Goal: Task Accomplishment & Management: Manage account settings

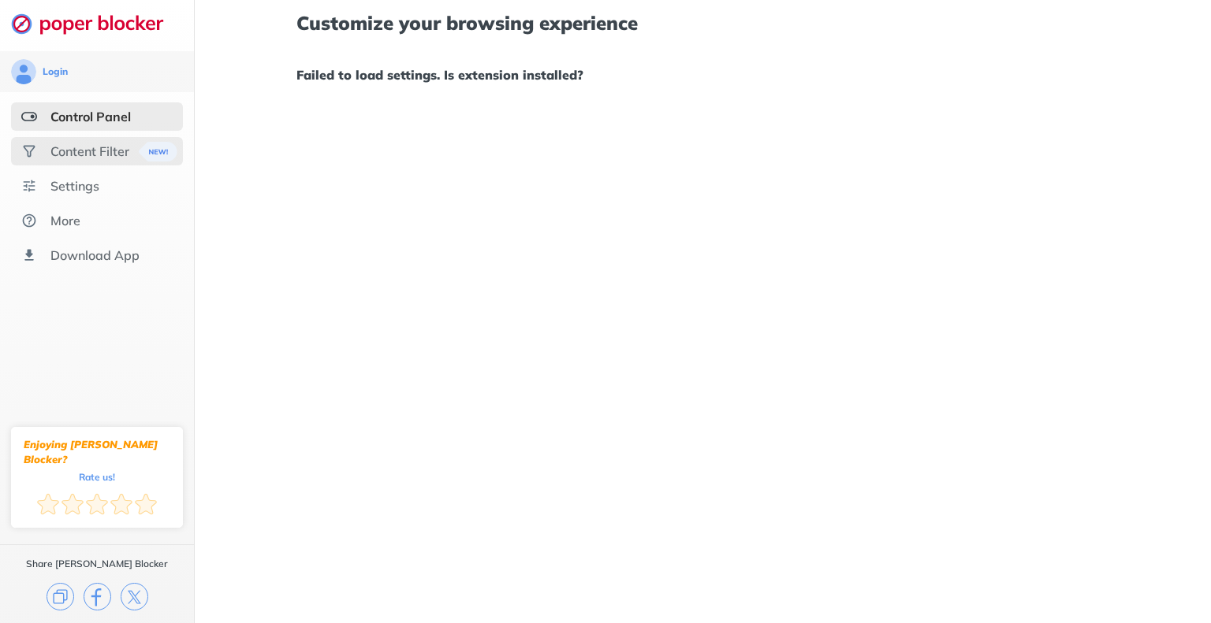
click at [145, 154] on img at bounding box center [158, 152] width 39 height 20
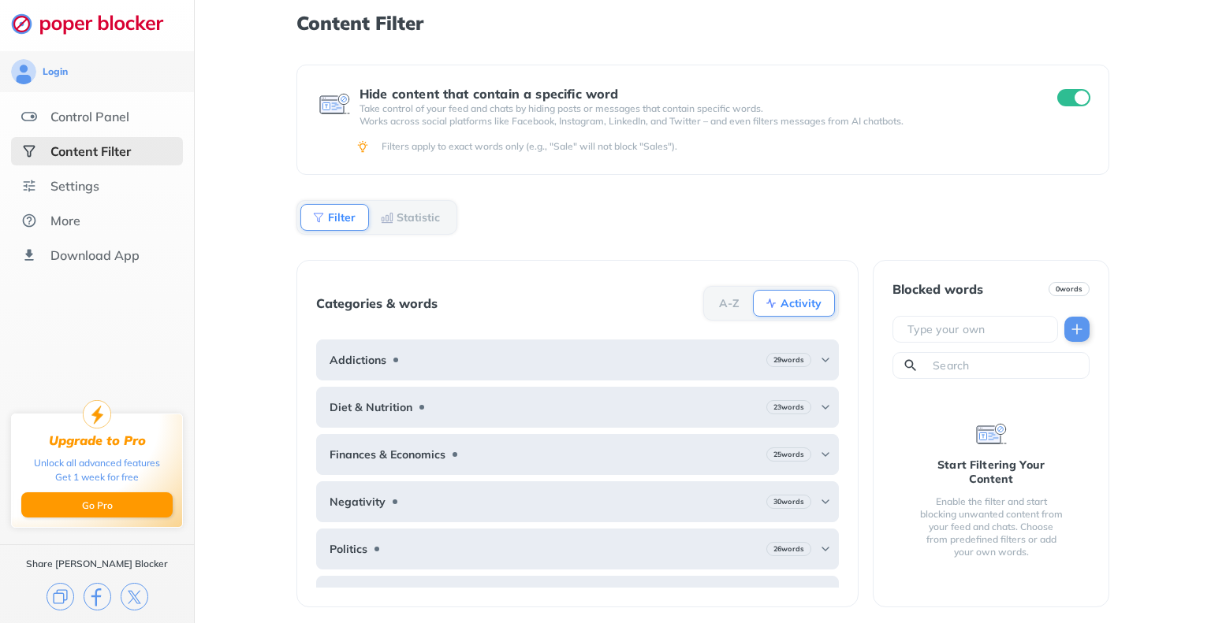
click at [635, 233] on div "Hide content that contain a specific word Take control of your feed and chats b…" at bounding box center [702, 344] width 813 height 559
click at [1141, 217] on div "Content Filter Hide content that contain a specific word Take control of your f…" at bounding box center [703, 311] width 1016 height 623
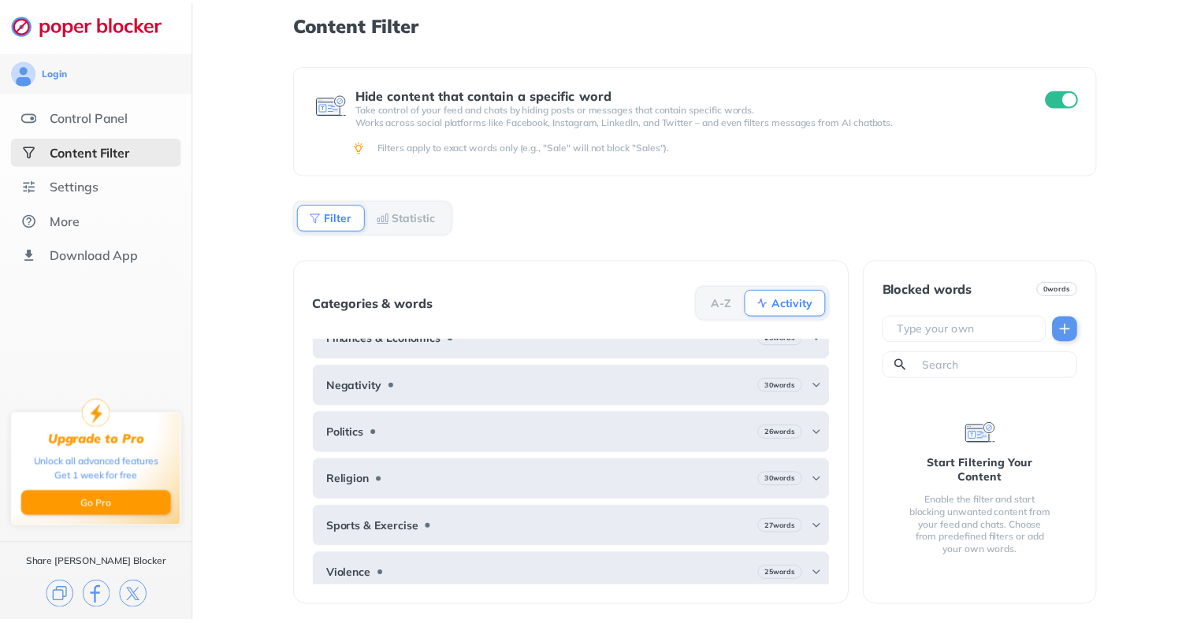
scroll to position [117, 0]
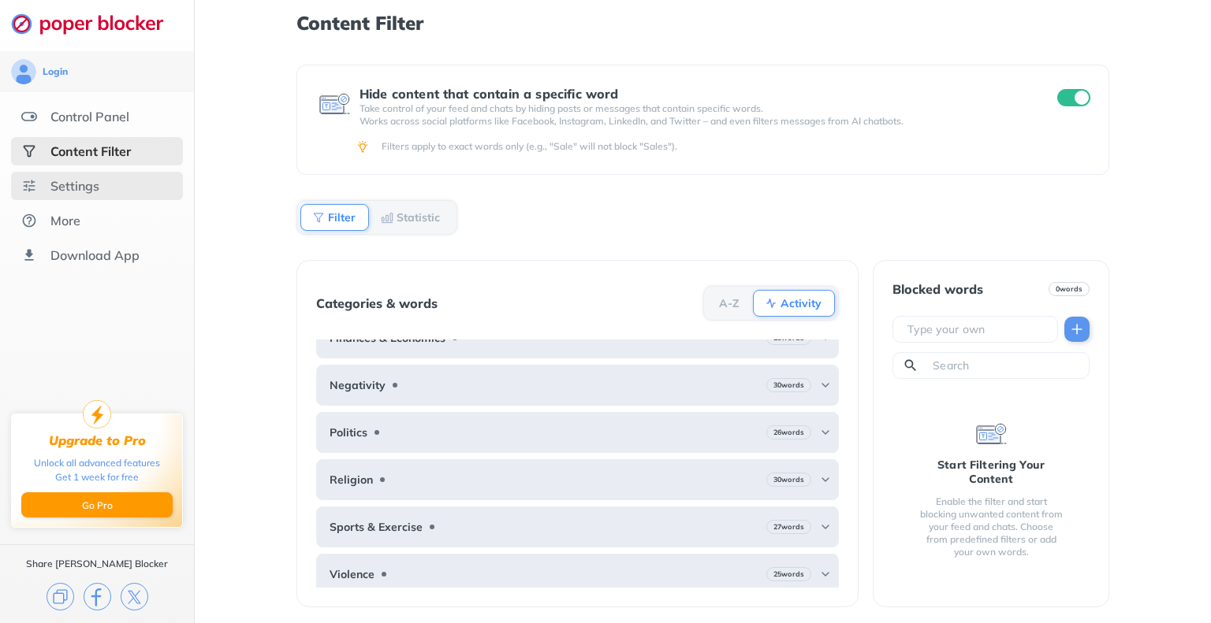
click at [98, 188] on div "Settings" at bounding box center [74, 186] width 49 height 16
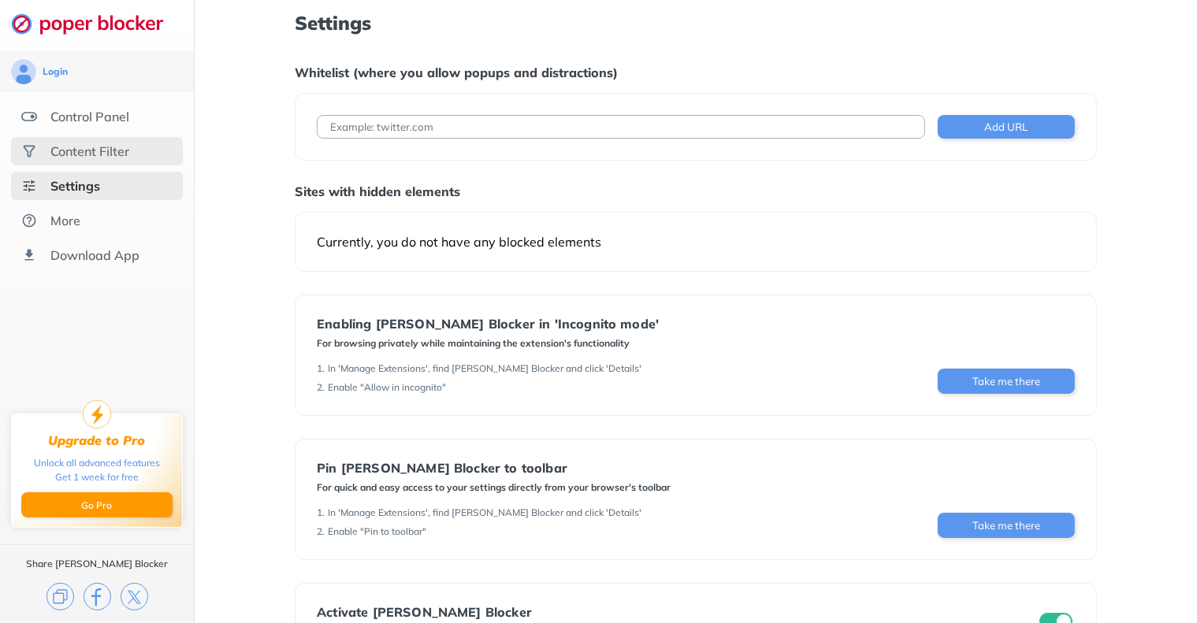
click at [724, 195] on div "Sites with hidden elements" at bounding box center [696, 192] width 802 height 16
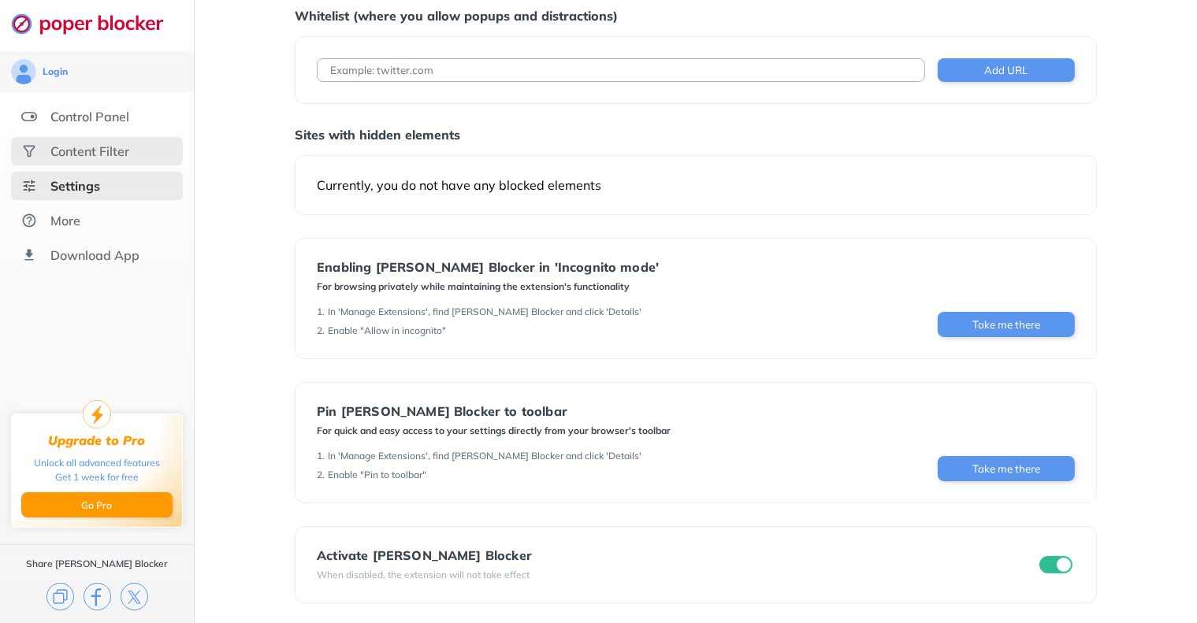
scroll to position [58, 0]
click at [102, 220] on div "More" at bounding box center [97, 220] width 172 height 28
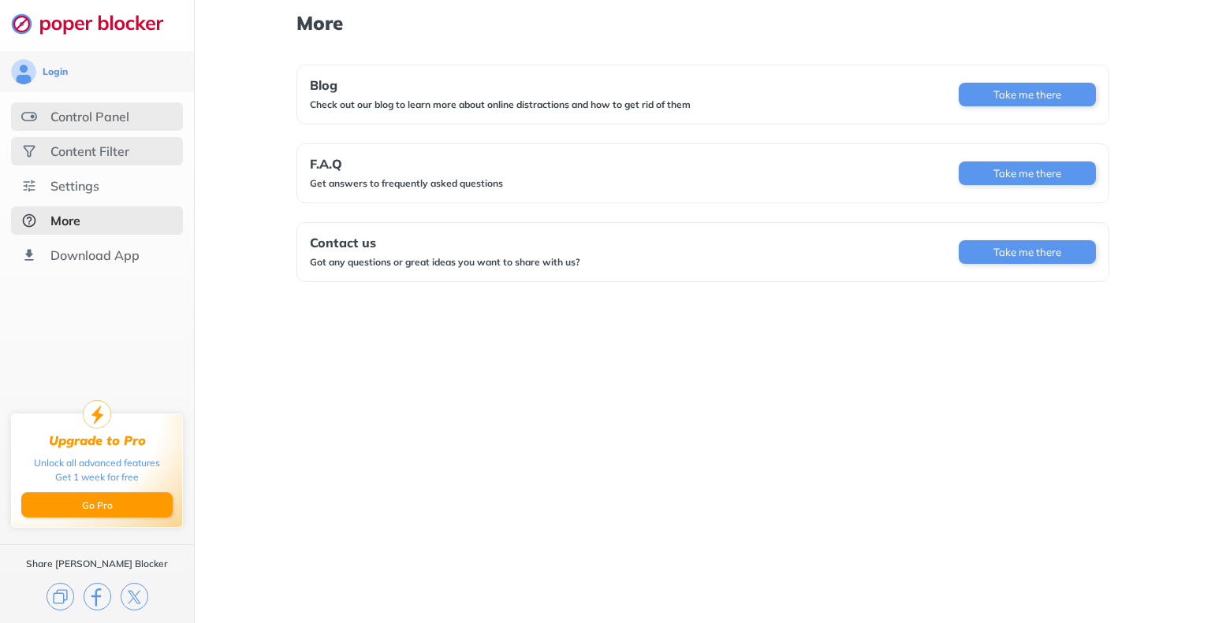
click at [61, 116] on div "Control Panel" at bounding box center [89, 117] width 79 height 16
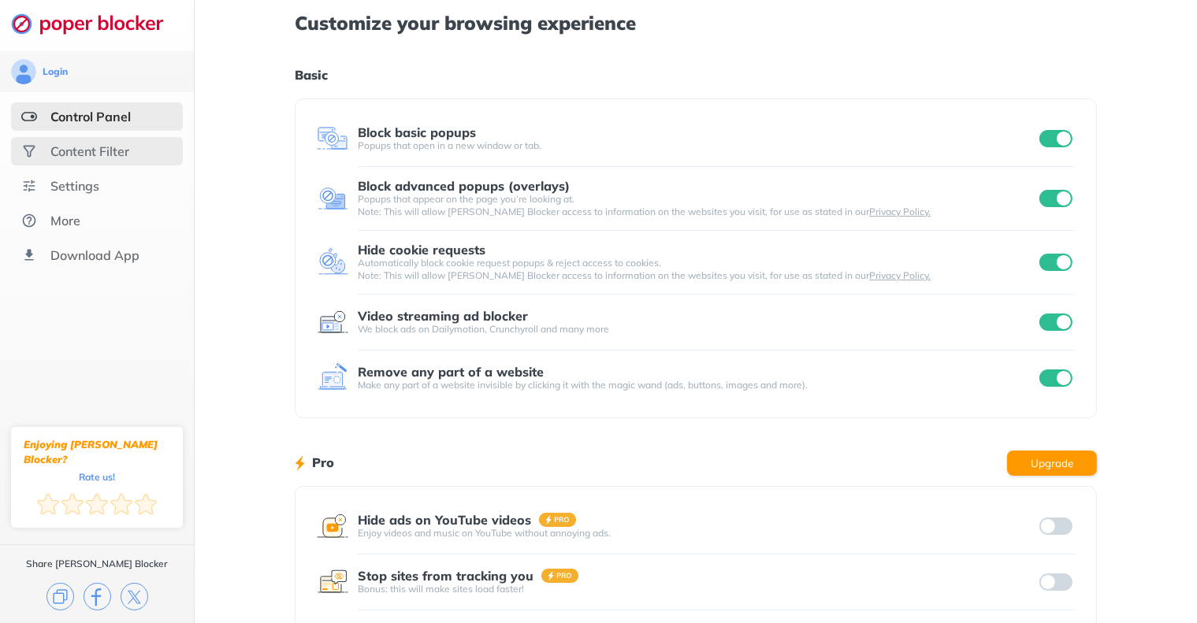
click at [721, 437] on div "Customize your browsing experience Basic Block basic popups Popups that open in…" at bounding box center [696, 407] width 802 height 815
